Goal: Information Seeking & Learning: Check status

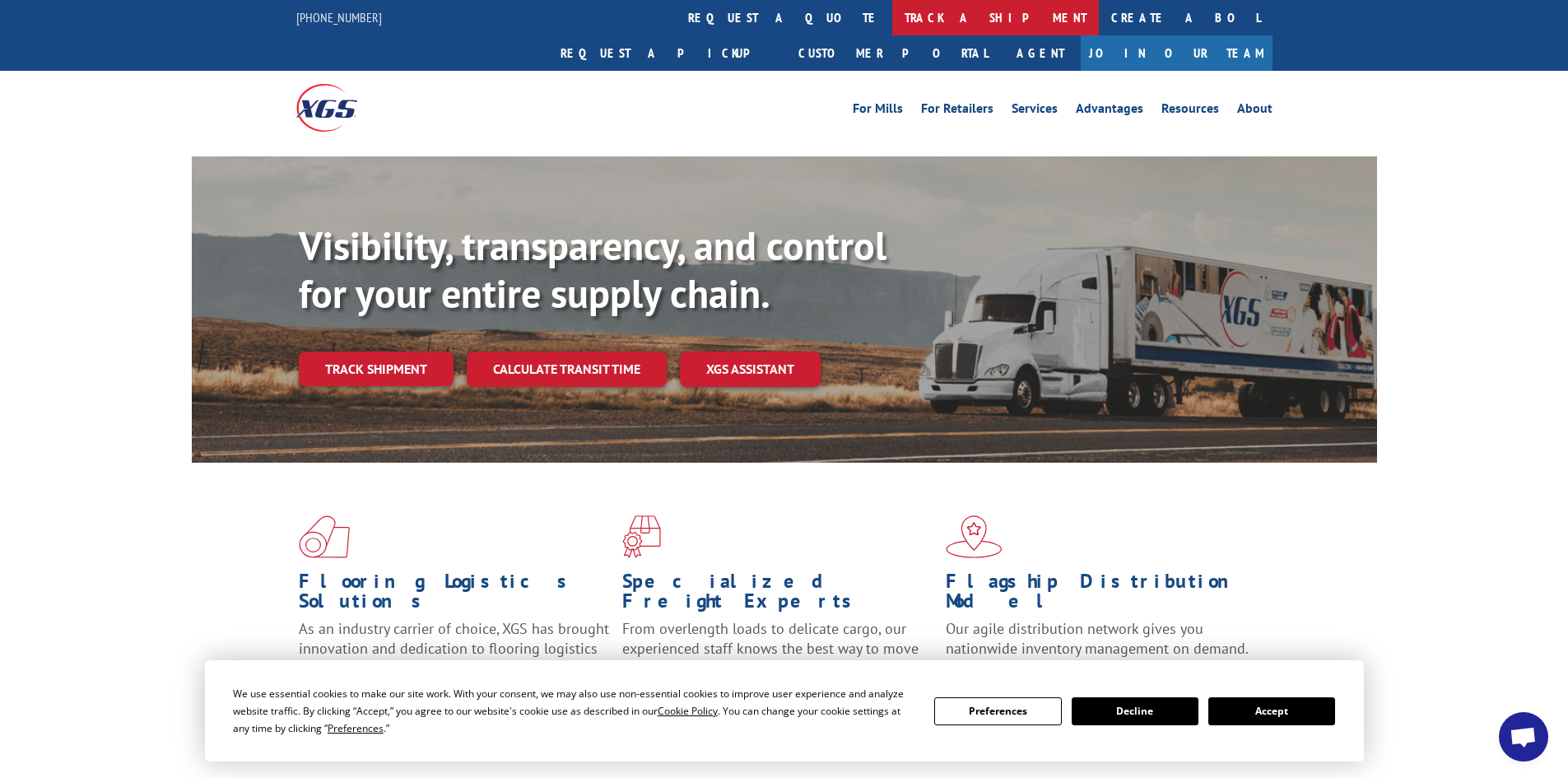
click at [892, 20] on link "track a shipment" at bounding box center [995, 17] width 207 height 35
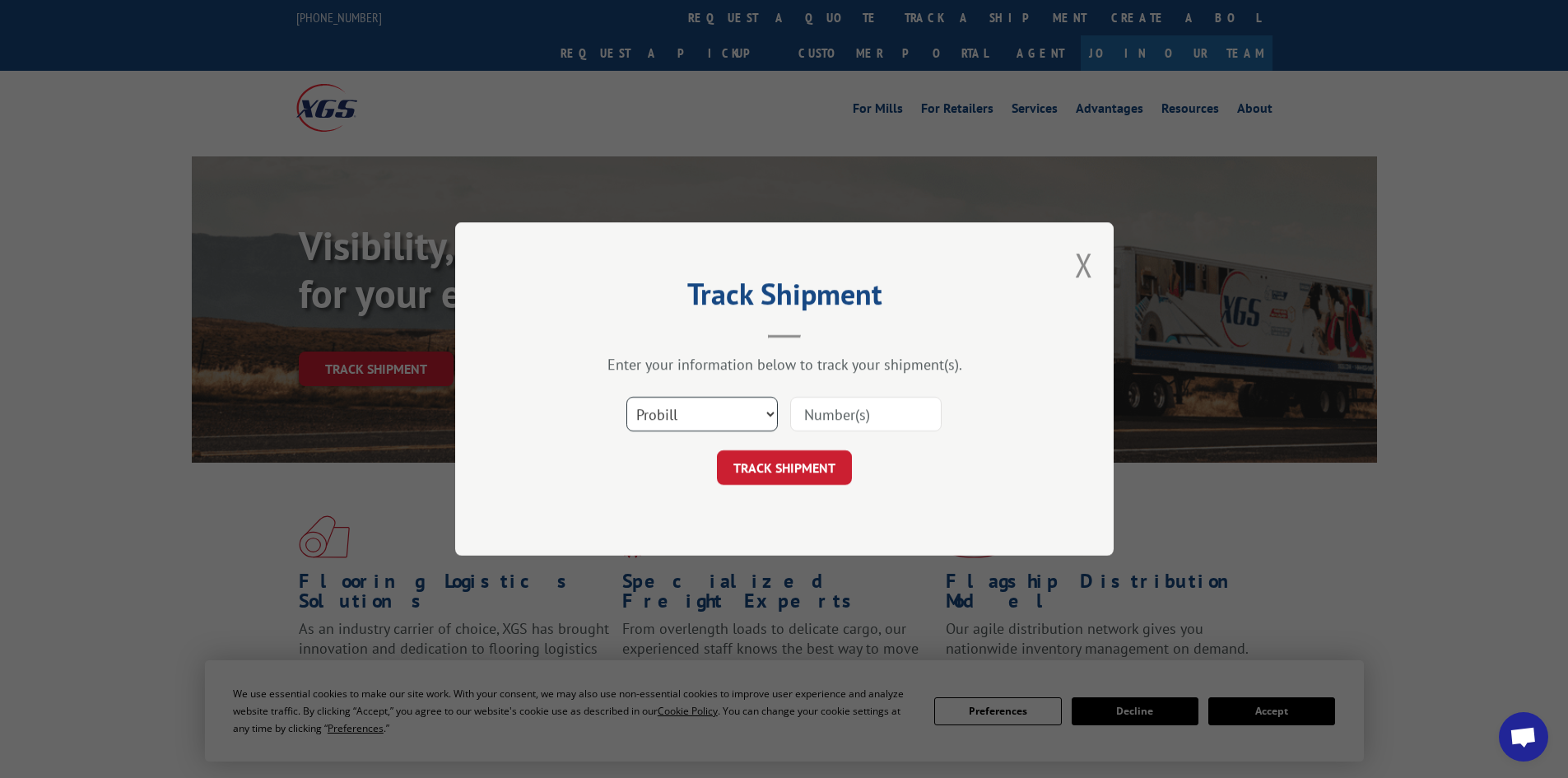
drag, startPoint x: 661, startPoint y: 417, endPoint x: 650, endPoint y: 409, distance: 13.6
click at [658, 414] on select "Select category... Probill BOL PO" at bounding box center [702, 413] width 152 height 34
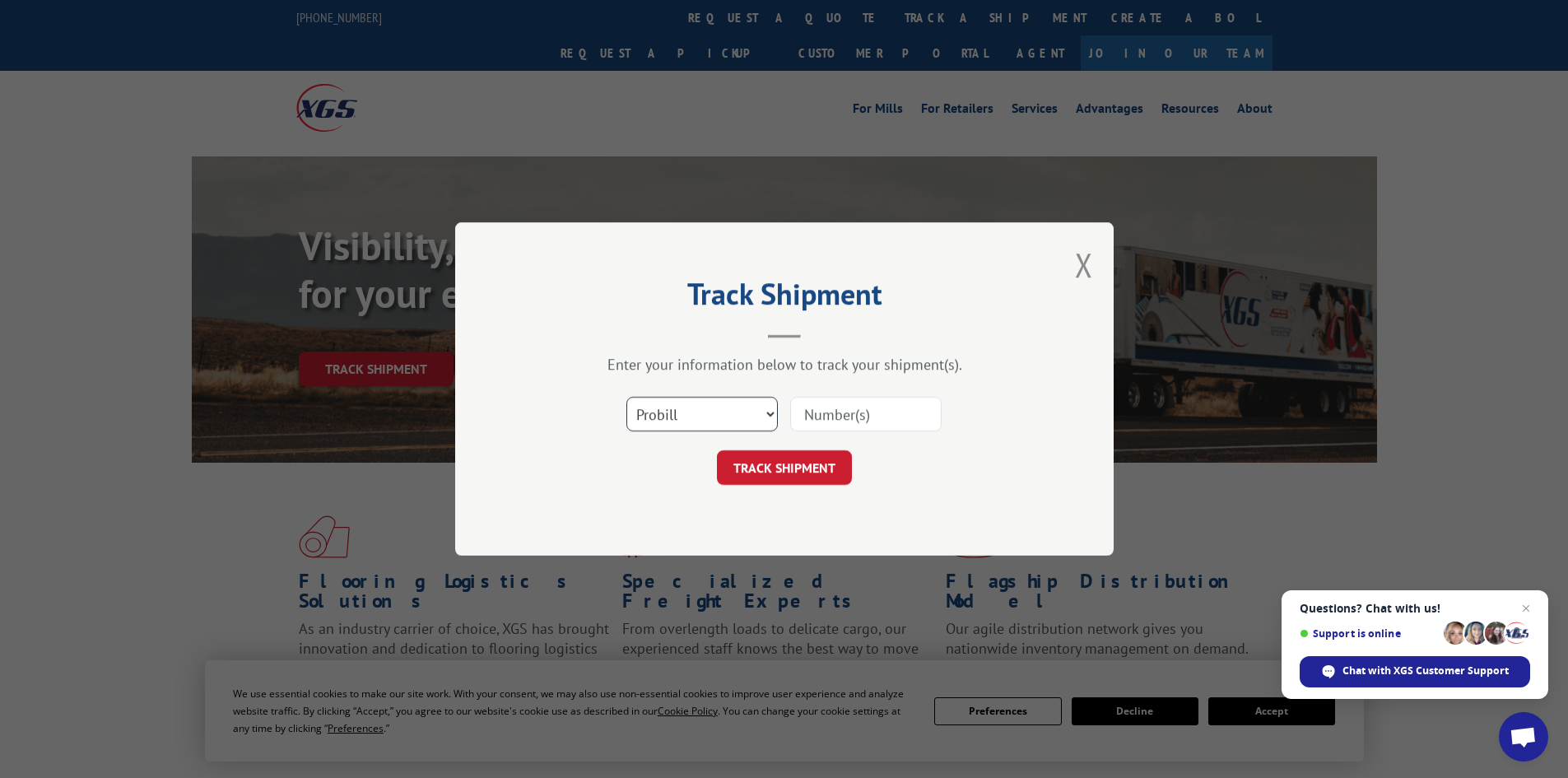
select select "bol"
click at [626, 396] on select "Select category... Probill BOL PO" at bounding box center [702, 413] width 152 height 34
click at [805, 415] on input at bounding box center [865, 413] width 152 height 34
paste input "7072219"
type input "7072219"
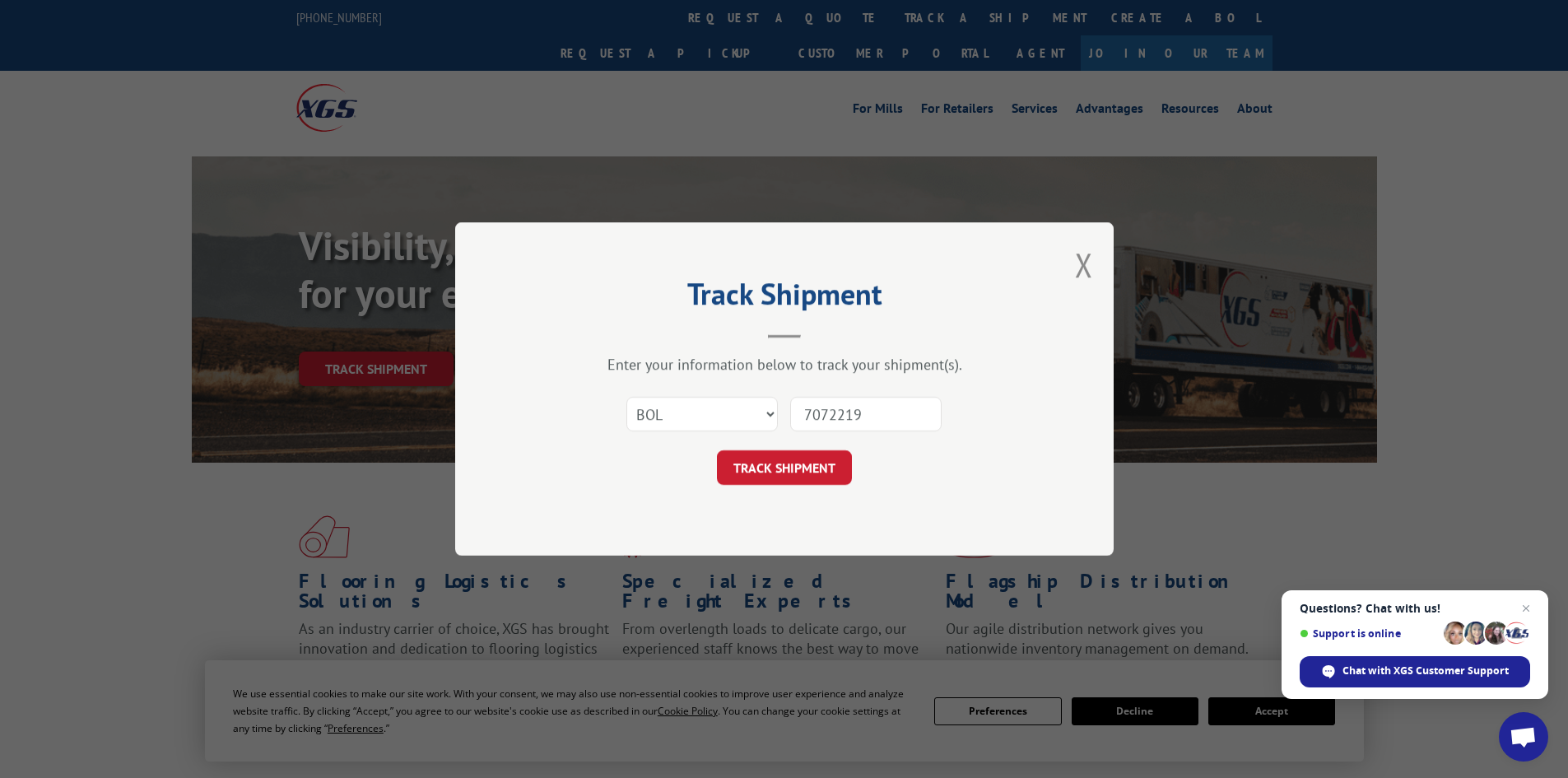
click at [820, 467] on button "TRACK SHIPMENT" at bounding box center [784, 467] width 135 height 34
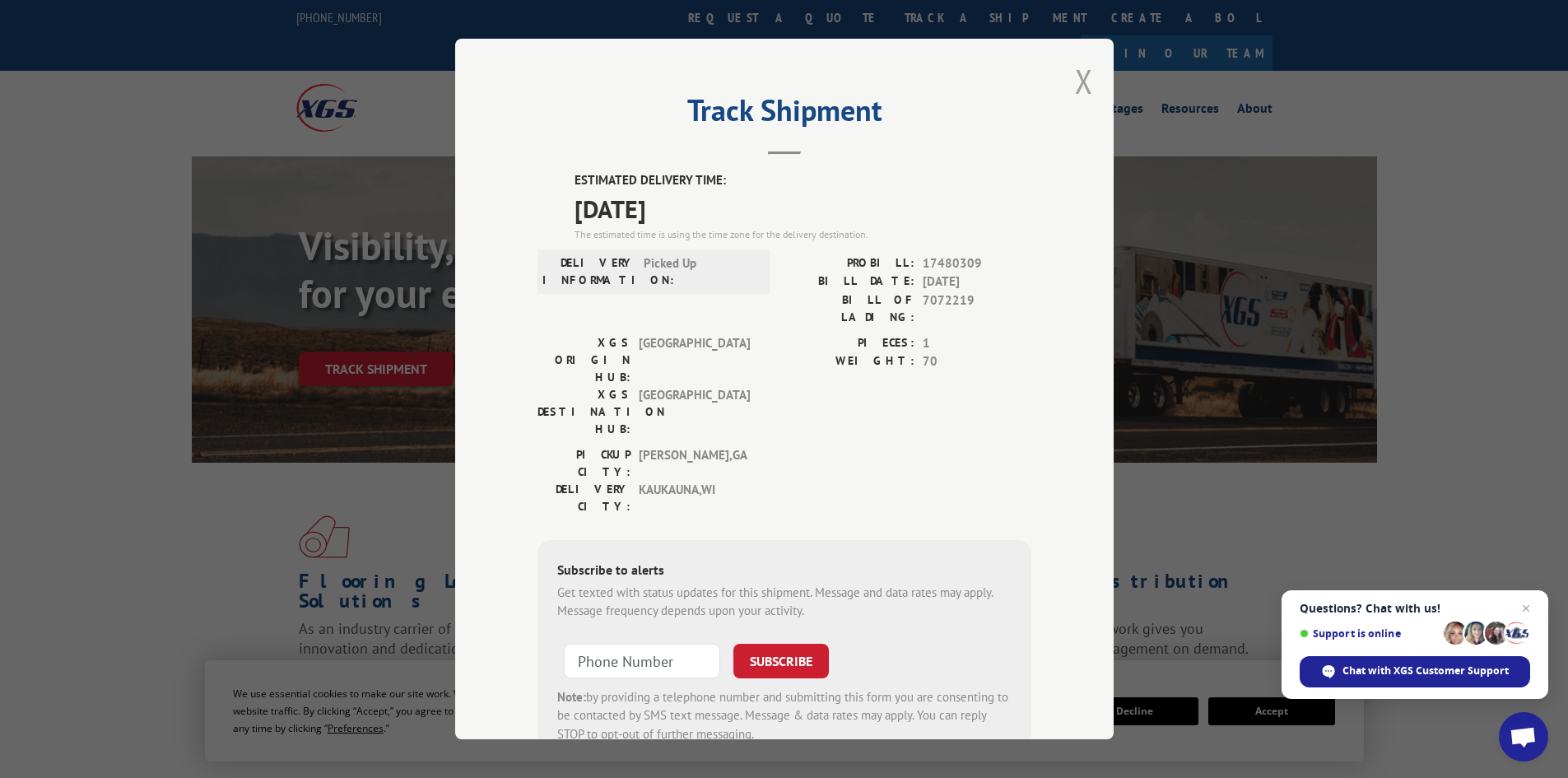
click at [1075, 71] on button "Close modal" at bounding box center [1083, 81] width 18 height 44
